Goal: Information Seeking & Learning: Understand process/instructions

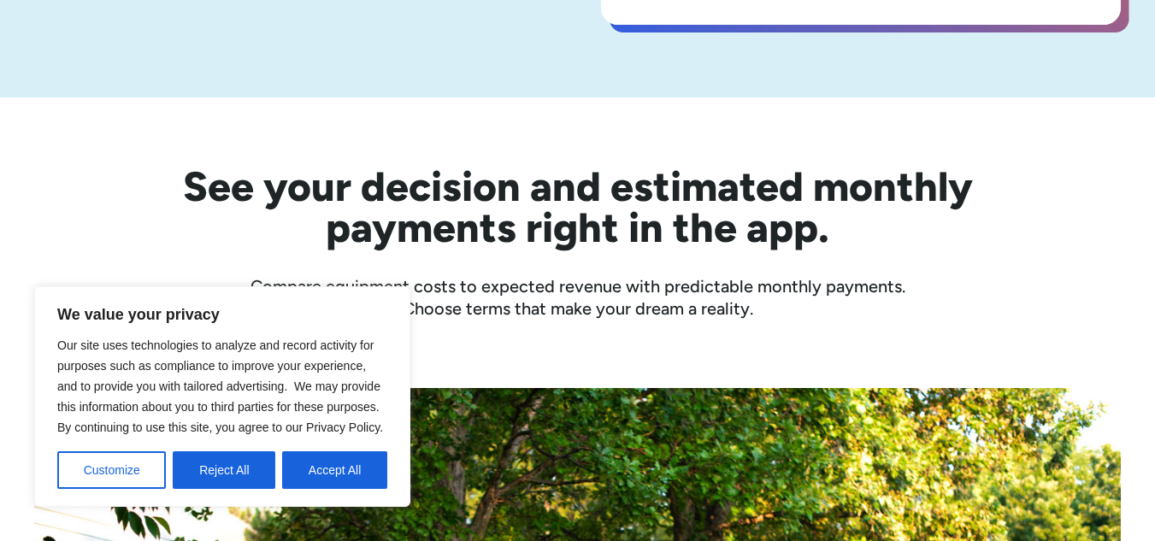
scroll to position [449, 0]
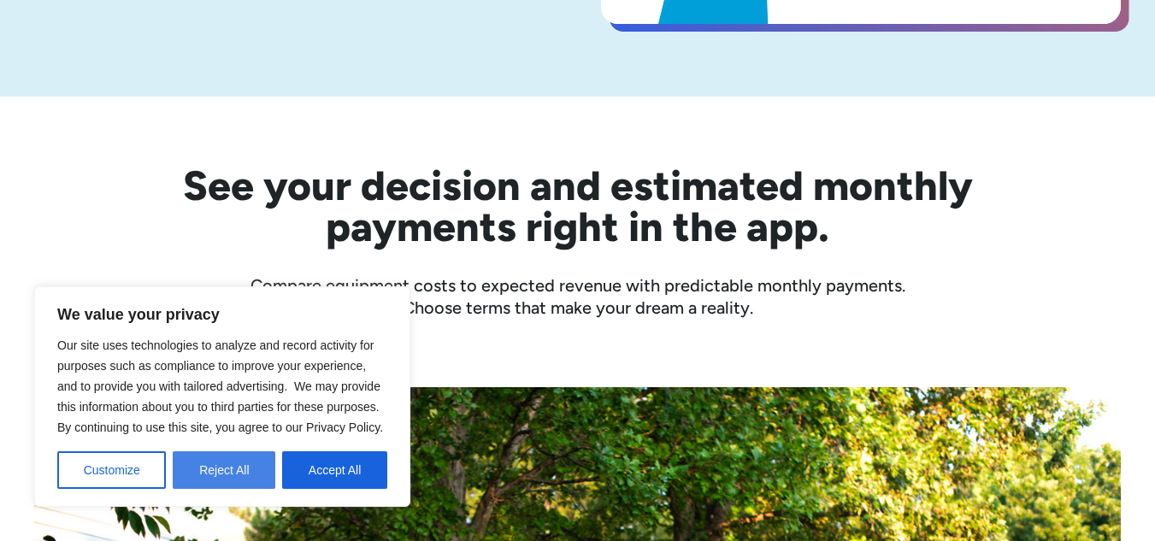
click at [219, 480] on button "Reject All" at bounding box center [224, 471] width 103 height 38
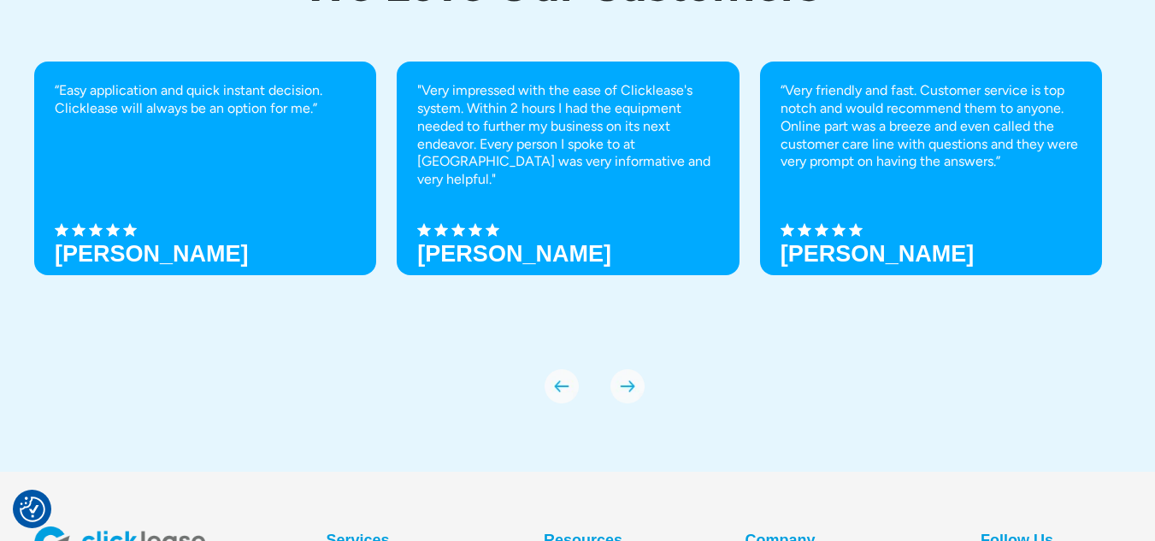
scroll to position [6081, 0]
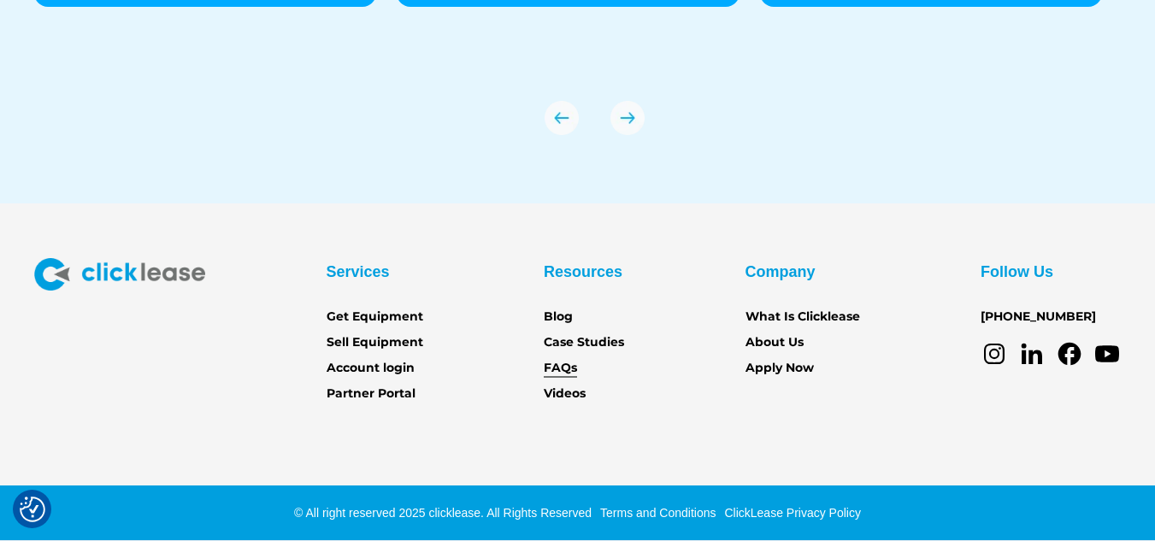
click at [552, 363] on link "FAQs" at bounding box center [560, 368] width 33 height 19
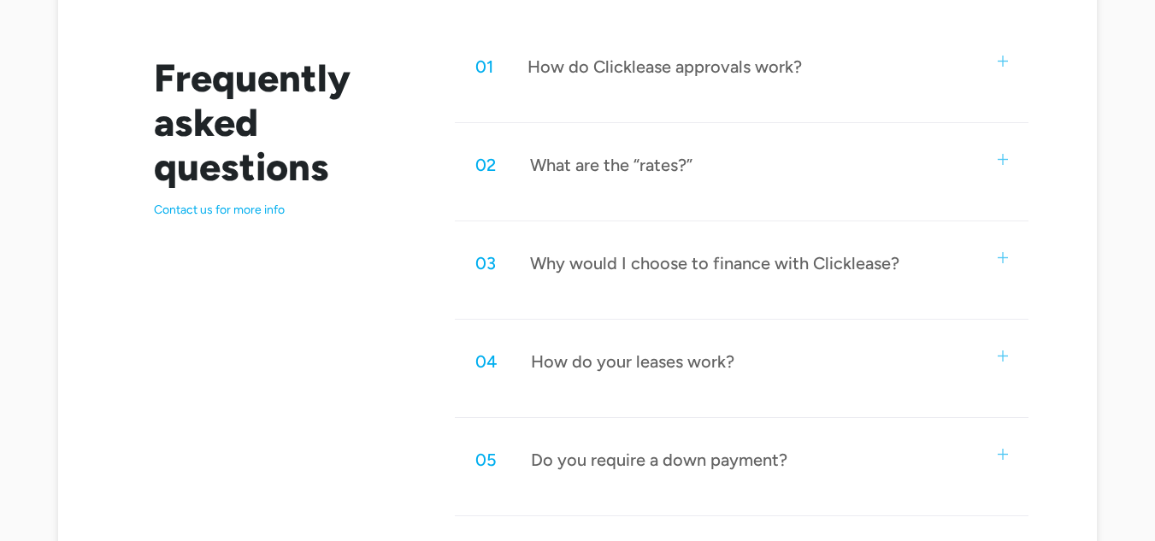
scroll to position [903, 0]
click at [741, 102] on div "01 How do Clicklease approvals work? Using our cutting-edge technology, we crea…" at bounding box center [742, 80] width 575 height 85
click at [999, 55] on img at bounding box center [1003, 60] width 11 height 11
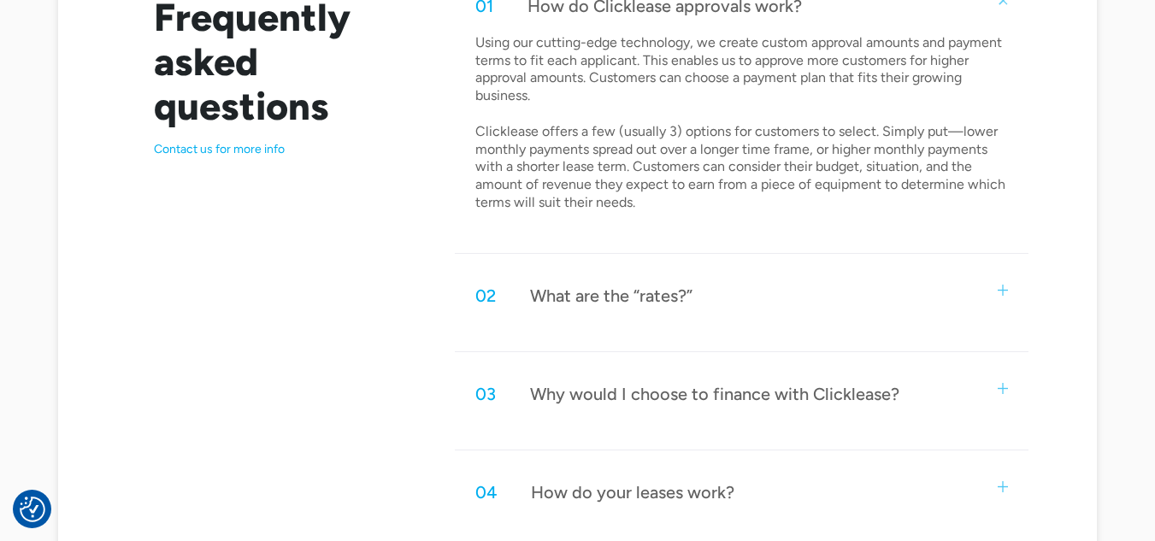
scroll to position [965, 0]
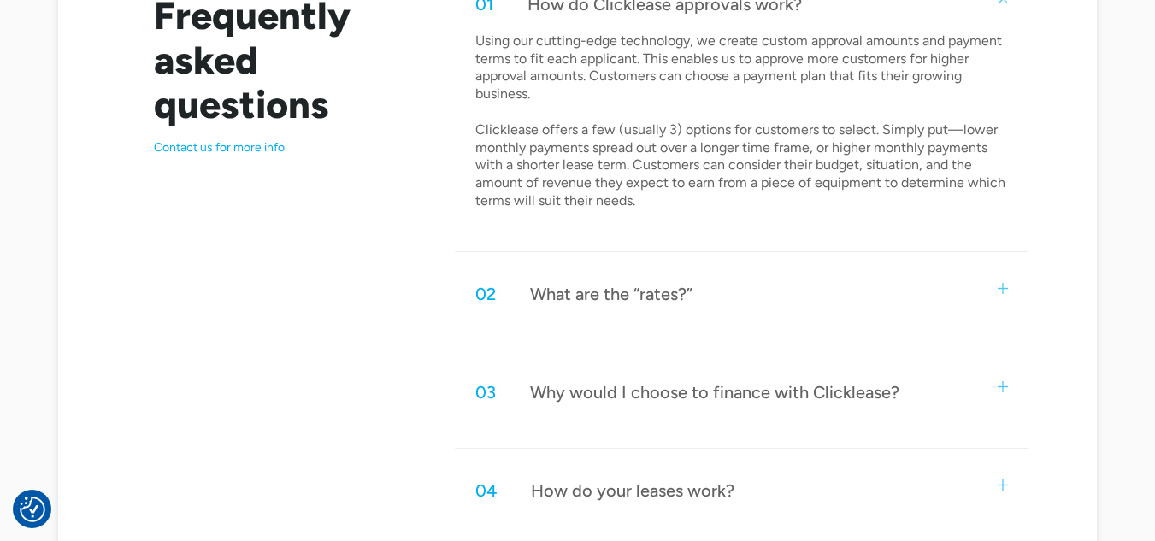
click at [1000, 284] on img at bounding box center [1003, 288] width 11 height 11
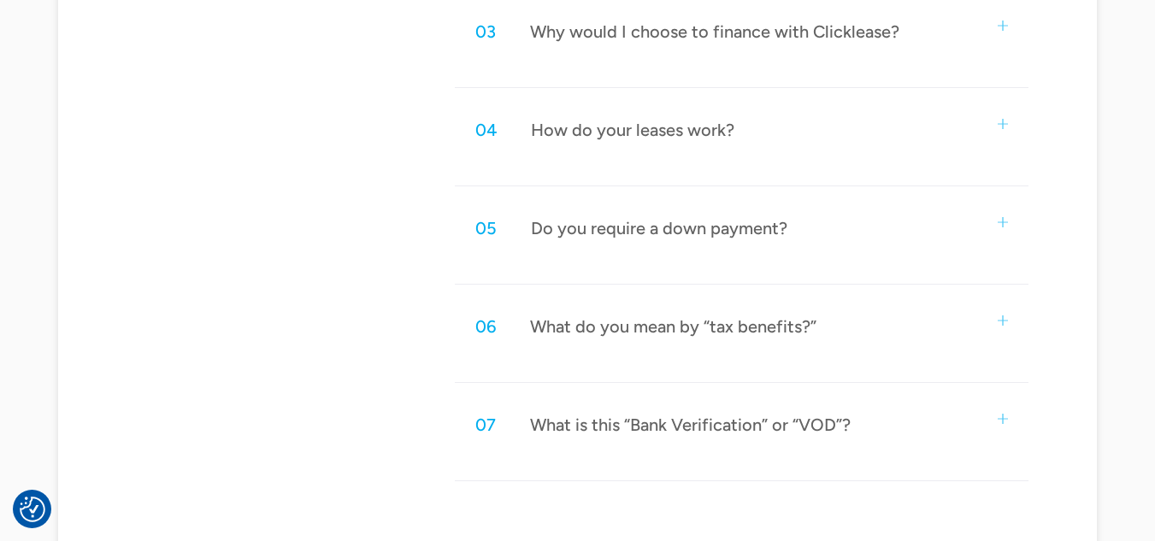
scroll to position [1544, 0]
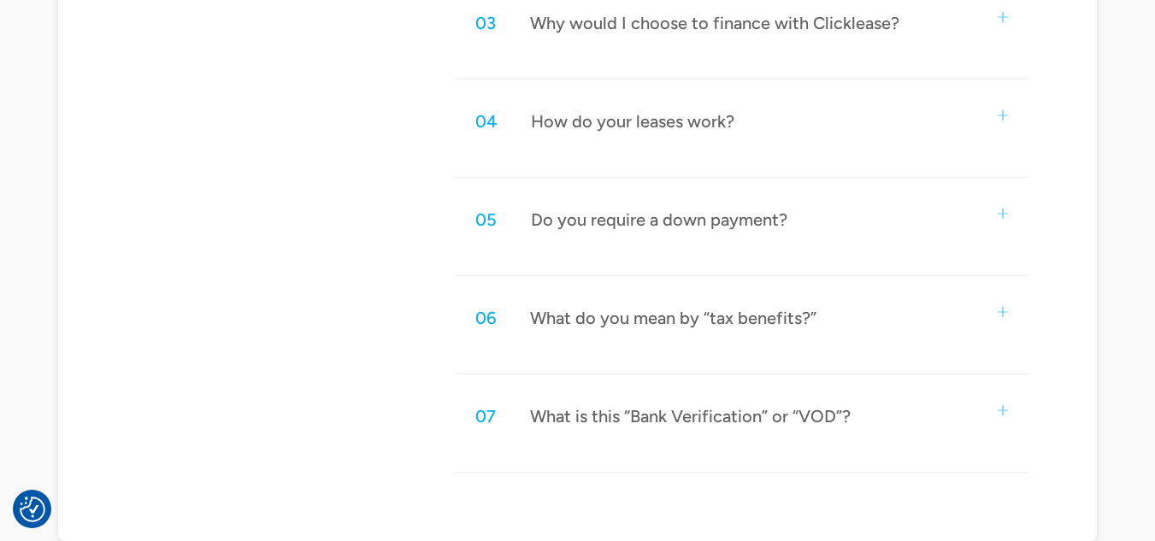
click at [1011, 301] on div "06 What do you mean by “tax benefits?”" at bounding box center [742, 318] width 575 height 56
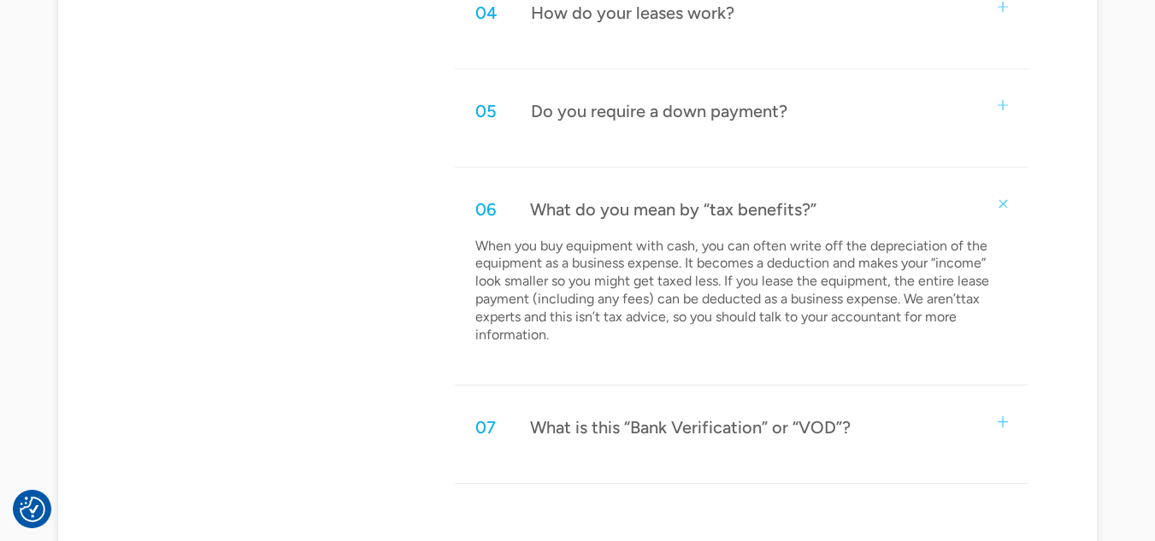
scroll to position [1654, 0]
click at [990, 415] on div "07 What is this “Bank Verification” or “VOD”?" at bounding box center [742, 426] width 575 height 56
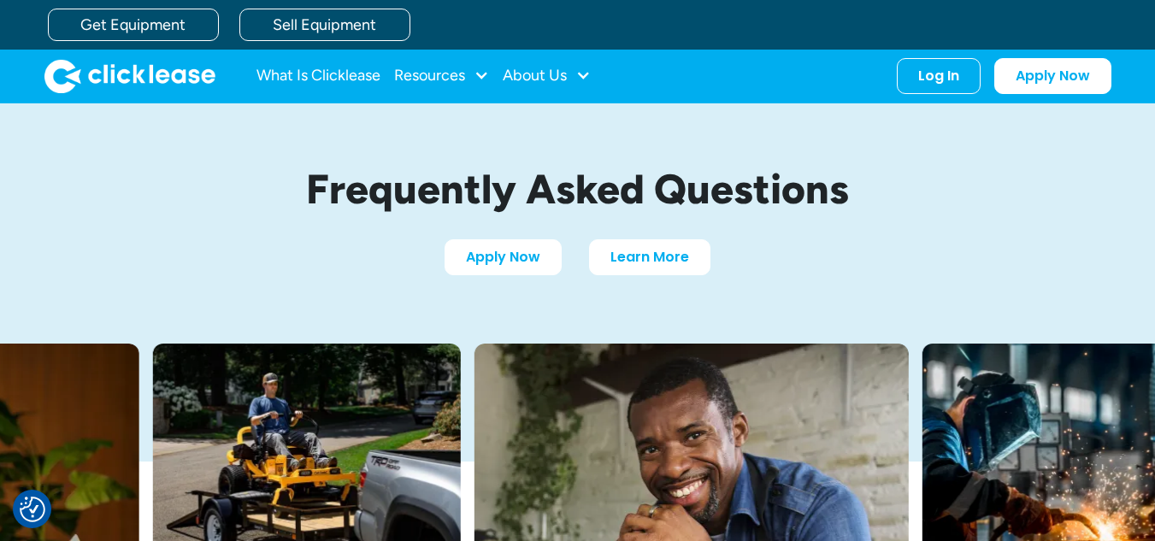
scroll to position [0, 0]
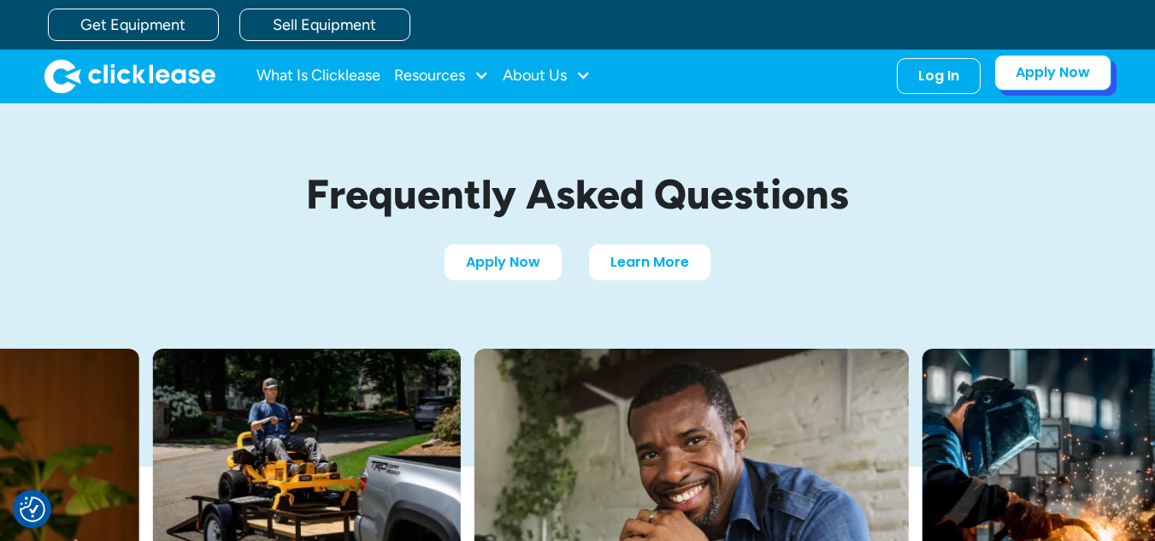
click at [1025, 85] on link "Apply Now" at bounding box center [1053, 73] width 117 height 36
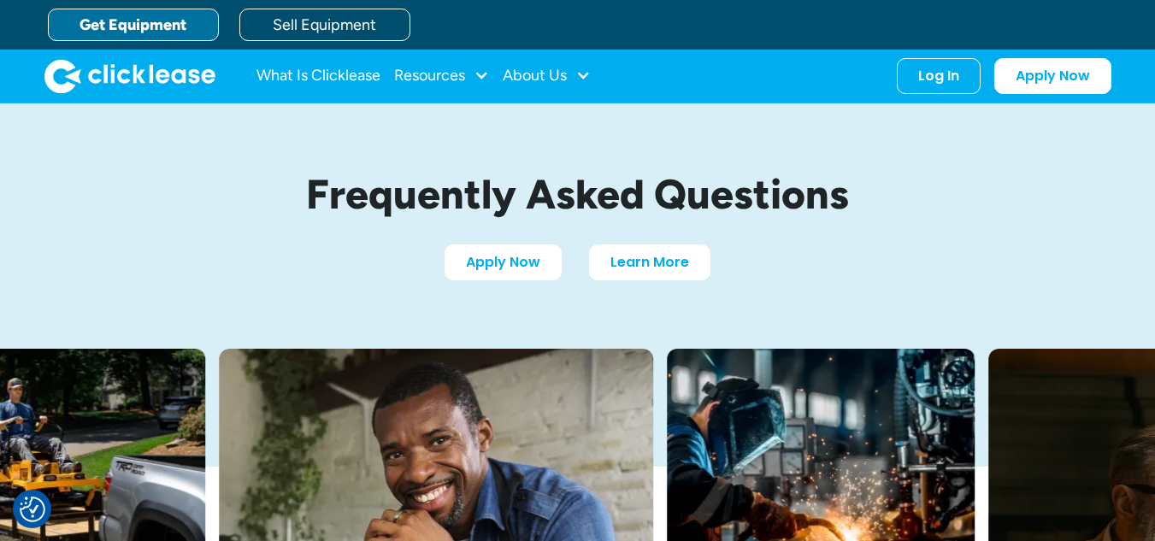
click at [183, 26] on link "Get Equipment" at bounding box center [133, 25] width 171 height 32
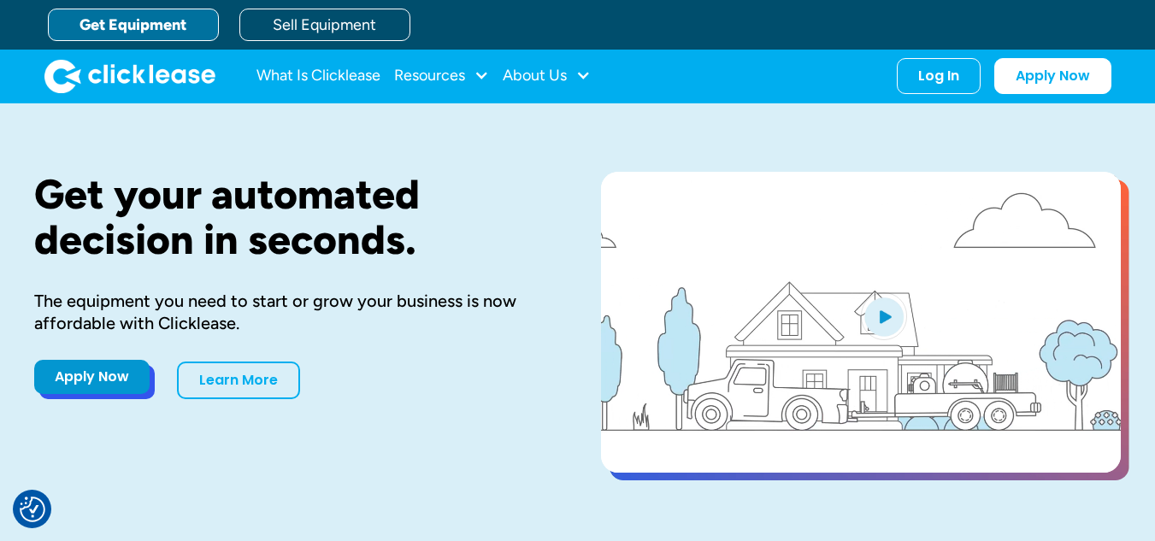
click at [122, 371] on link "Apply Now" at bounding box center [91, 377] width 115 height 34
